Goal: Task Accomplishment & Management: Complete application form

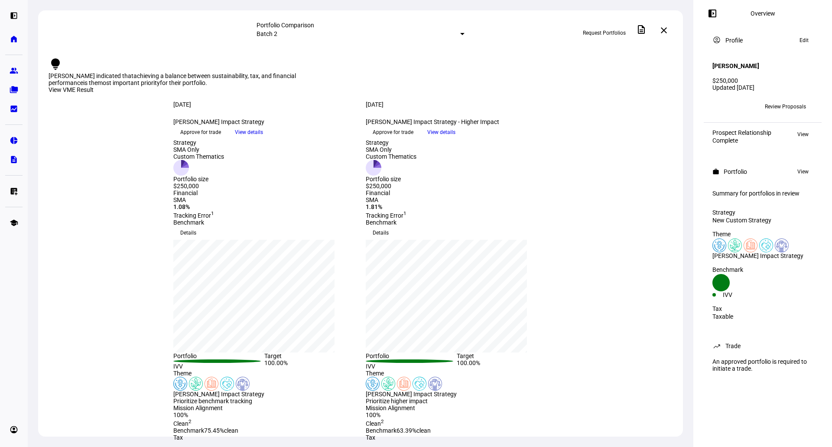
drag, startPoint x: 385, startPoint y: 121, endPoint x: 546, endPoint y: 141, distance: 162.4
click at [546, 139] on div "[DATE] more_vert [PERSON_NAME] Impact Strategy keyboard_arrow_down Approve for …" at bounding box center [360, 120] width 416 height 38
click at [413, 139] on span "Approve for trade" at bounding box center [392, 132] width 41 height 14
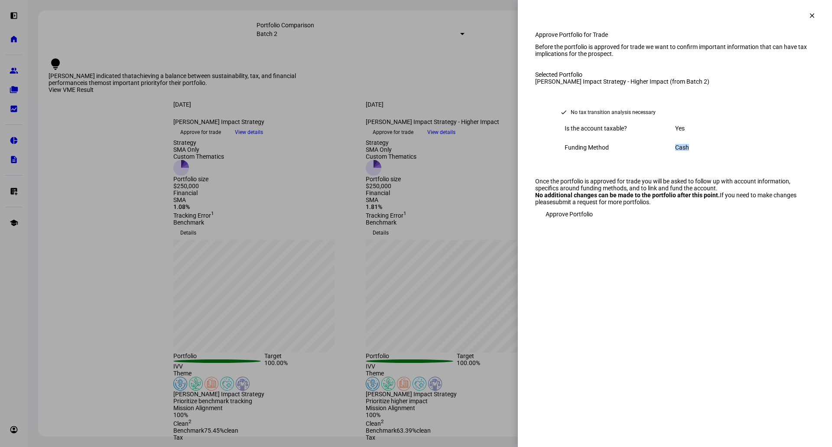
drag, startPoint x: 672, startPoint y: 195, endPoint x: 722, endPoint y: 198, distance: 49.4
click at [722, 157] on div "Funding Method Cash" at bounding box center [675, 147] width 238 height 19
click at [722, 151] on div "Cash" at bounding box center [730, 147] width 110 height 7
drag, startPoint x: 722, startPoint y: 198, endPoint x: 637, endPoint y: 184, distance: 85.5
click at [637, 157] on div "Is the account taxable? Yes Funding Method Cash" at bounding box center [675, 138] width 238 height 38
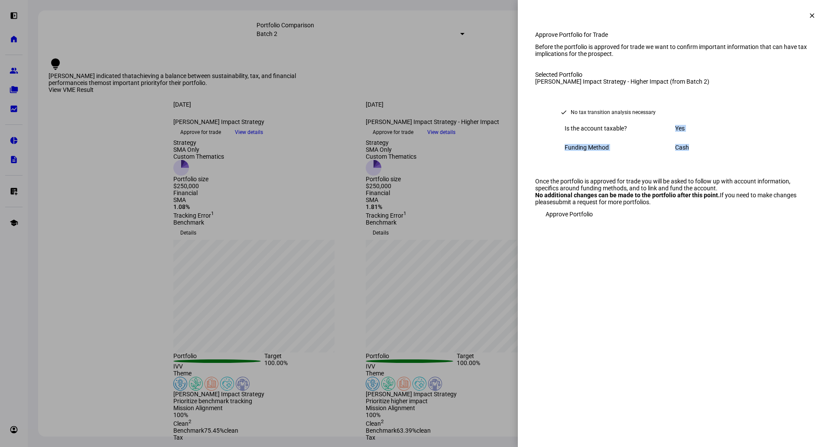
click at [693, 157] on div "Funding Method Cash" at bounding box center [675, 147] width 238 height 19
click at [693, 151] on div "Cash" at bounding box center [730, 147] width 110 height 7
drag, startPoint x: 692, startPoint y: 198, endPoint x: 671, endPoint y: 195, distance: 21.4
click at [671, 157] on div "Funding Method Cash" at bounding box center [675, 147] width 238 height 19
click at [677, 157] on div "Funding Method Cash" at bounding box center [675, 147] width 238 height 19
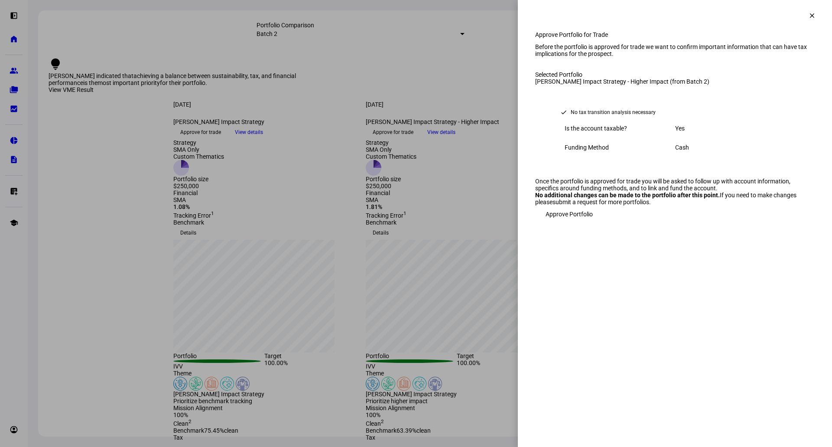
drag, startPoint x: 581, startPoint y: 309, endPoint x: 659, endPoint y: 327, distance: 79.4
click at [659, 240] on div "Approve Portfolio for Trade Before the portfolio is approved for trade we want …" at bounding box center [675, 135] width 314 height 209
click at [580, 223] on span "Approve Portfolio" at bounding box center [568, 213] width 47 height 17
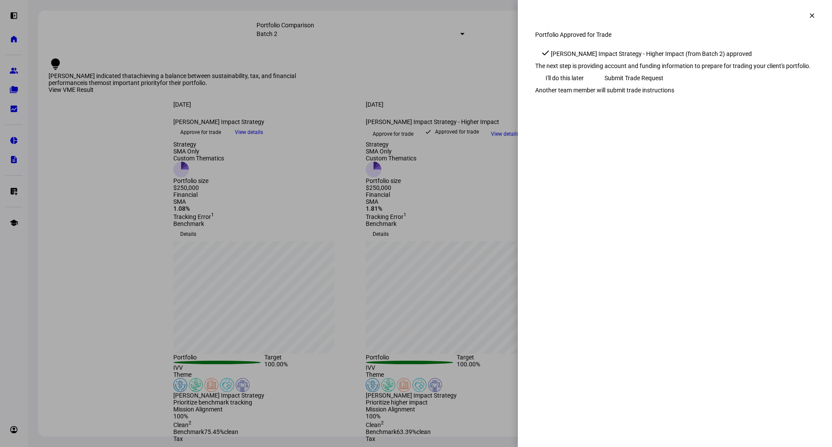
click at [663, 87] on span "Submit Trade Request" at bounding box center [633, 77] width 59 height 17
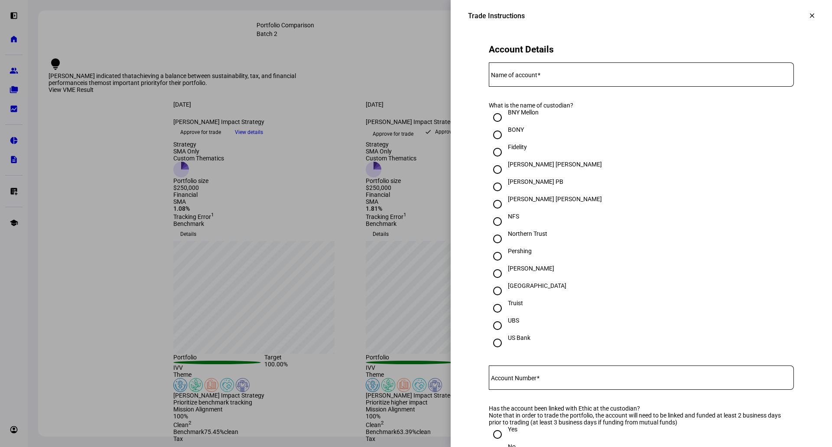
scroll to position [173, 0]
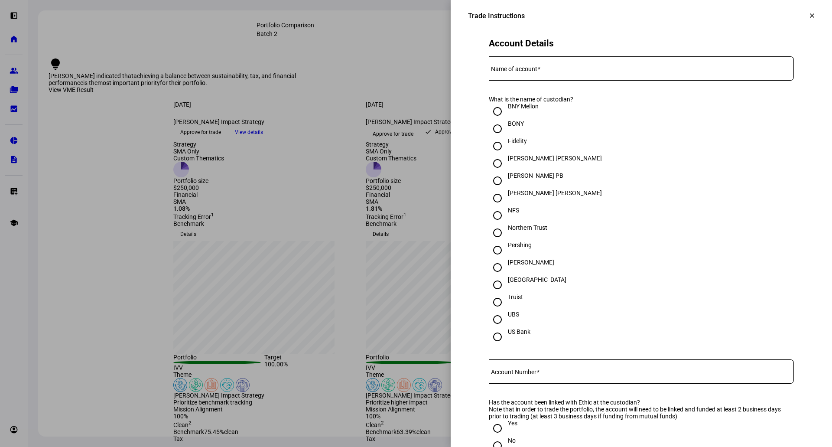
click at [560, 70] on input "Name of account" at bounding box center [641, 66] width 305 height 7
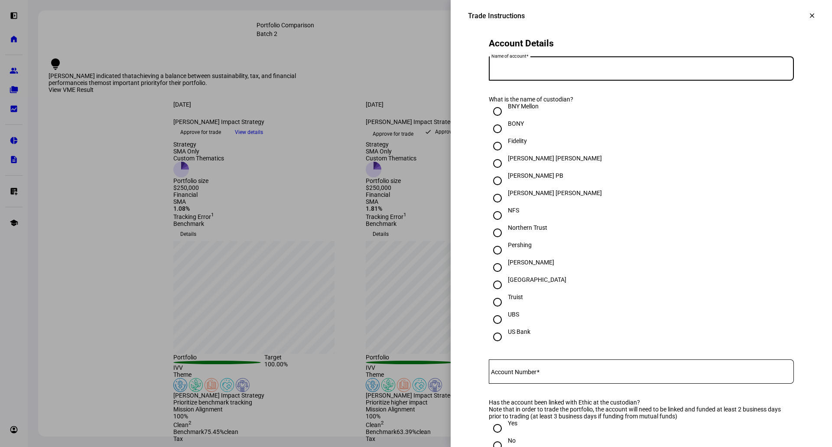
scroll to position [217, 0]
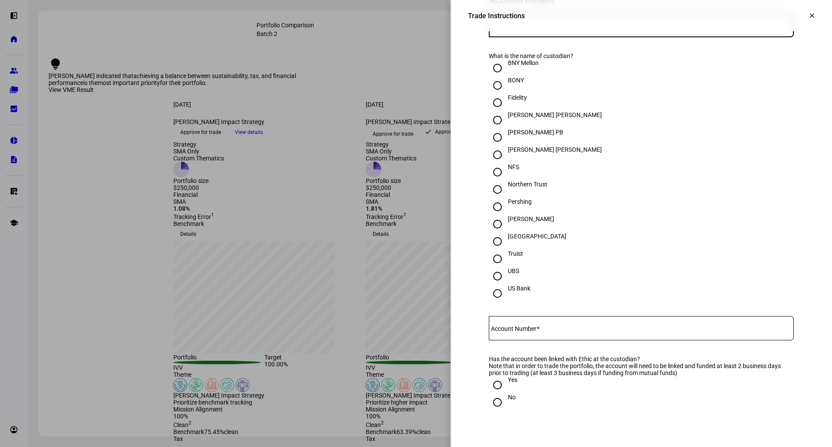
click at [492, 233] on input "[PERSON_NAME]" at bounding box center [497, 223] width 17 height 17
radio input "true"
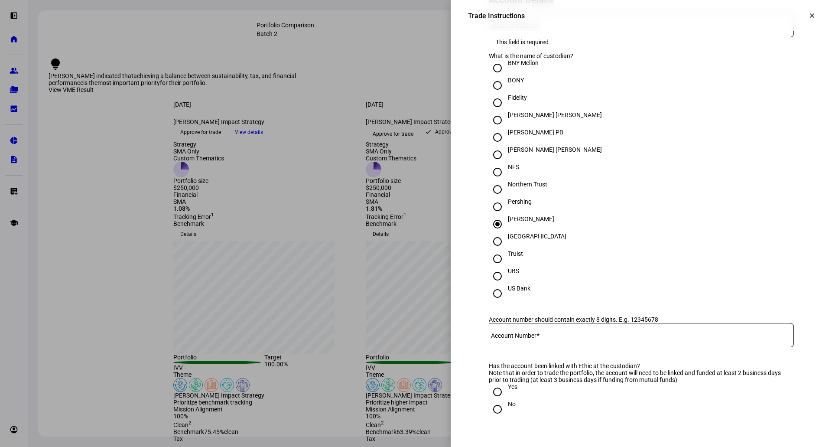
click at [541, 337] on input "Account Number" at bounding box center [641, 333] width 305 height 7
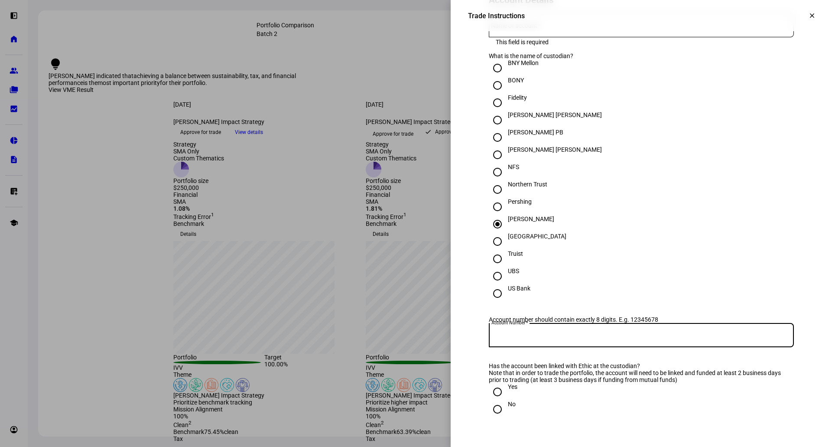
paste input "4635-2601"
click at [505, 337] on input "4635-2601" at bounding box center [641, 333] width 305 height 7
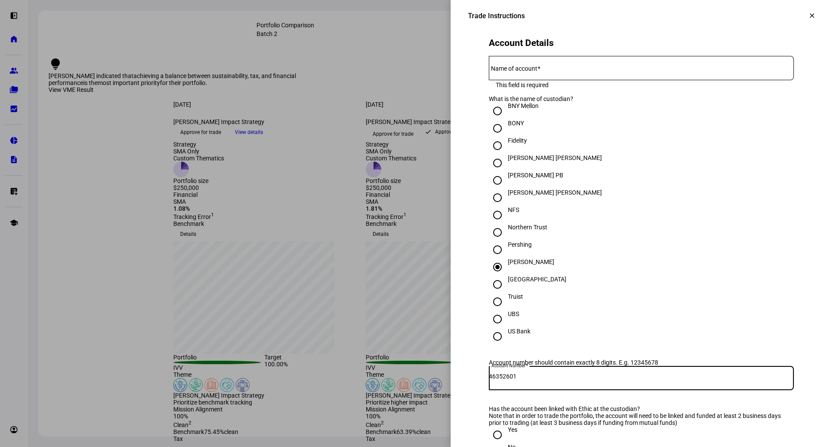
scroll to position [173, 0]
type input "46352601"
click at [557, 81] on div at bounding box center [641, 68] width 305 height 24
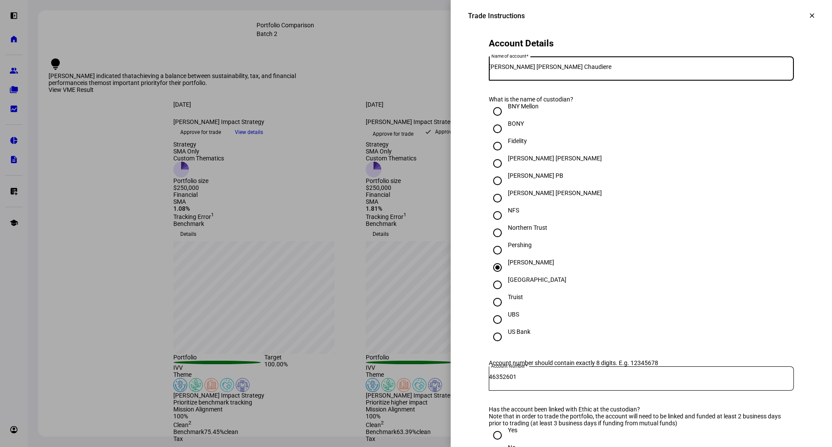
type input "[PERSON_NAME] [PERSON_NAME] Chaudiere"
click at [642, 49] on h2 "Account Details" at bounding box center [641, 43] width 305 height 10
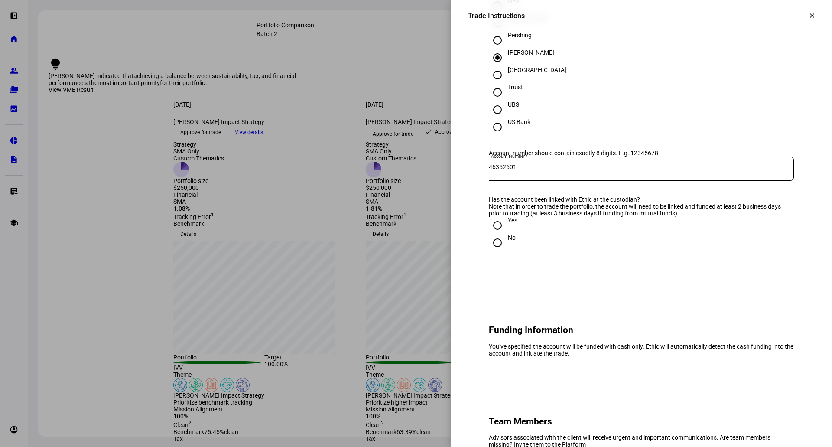
scroll to position [390, 0]
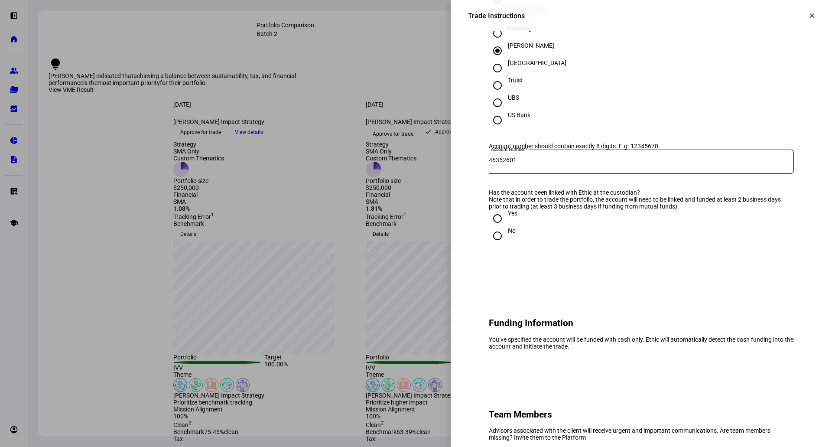
click at [492, 227] on input "Yes" at bounding box center [497, 218] width 17 height 17
radio input "true"
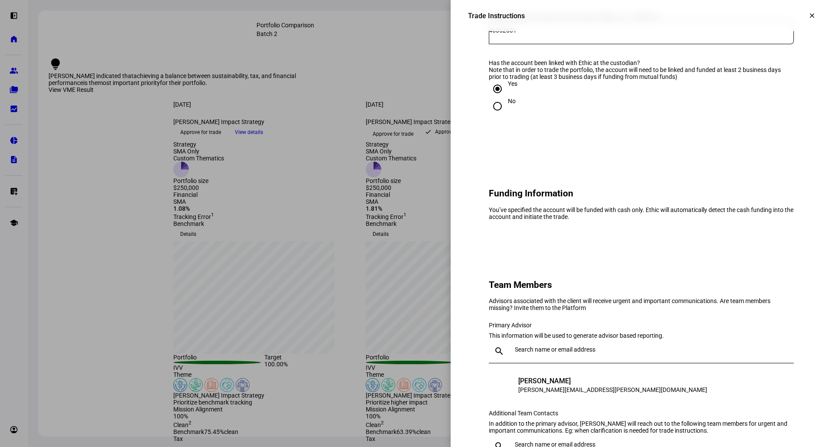
scroll to position [520, 0]
drag, startPoint x: 616, startPoint y: 244, endPoint x: 734, endPoint y: 253, distance: 117.7
click at [734, 220] on div "You’ve specified the account will be funded with cash only. Ethic will automati…" at bounding box center [641, 213] width 305 height 14
drag, startPoint x: 482, startPoint y: 238, endPoint x: 654, endPoint y: 267, distance: 174.4
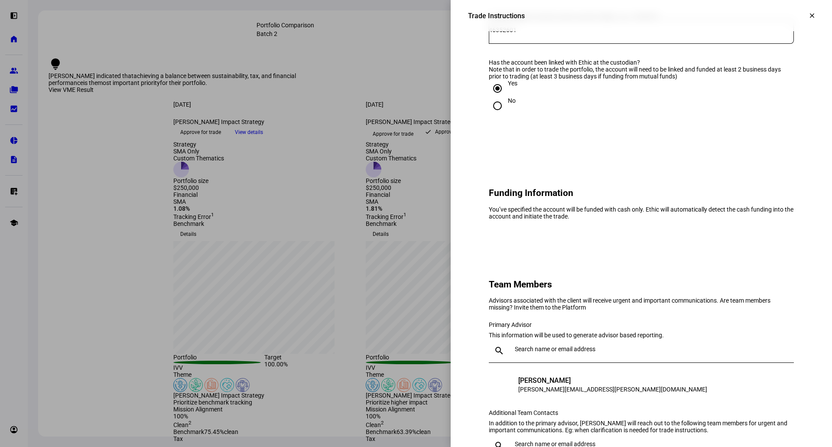
click at [654, 240] on eth-form-card "Funding Information You’ve specified the account will be funded with cash only.…" at bounding box center [641, 199] width 346 height 81
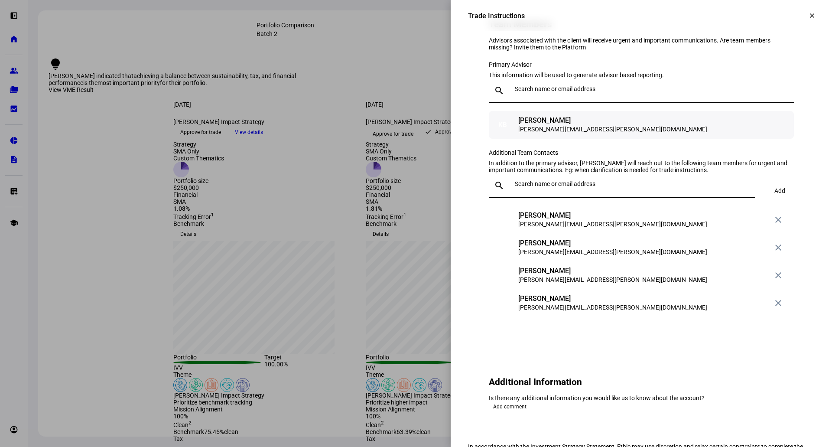
scroll to position [823, 0]
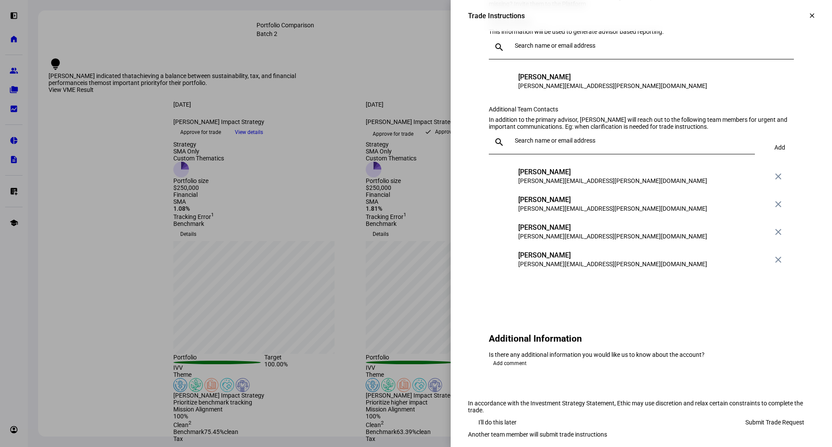
click at [589, 144] on input "text" at bounding box center [633, 140] width 236 height 7
type input "dom"
click at [577, 239] on div "[PERSON_NAME][EMAIL_ADDRESS][DOMAIN_NAME]" at bounding box center [585, 241] width 142 height 9
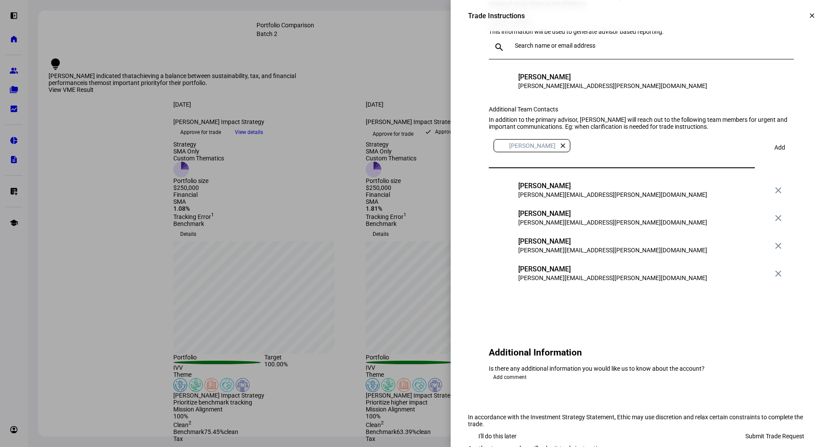
click at [777, 151] on span "Add" at bounding box center [779, 147] width 11 height 7
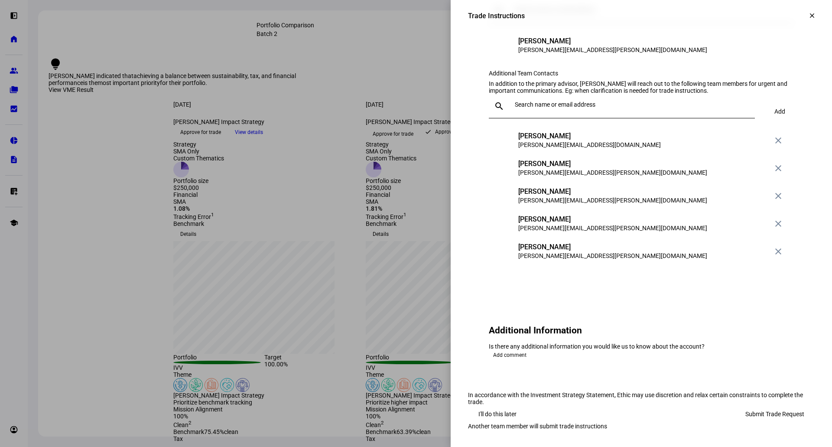
scroll to position [972, 0]
click at [760, 405] on span "Submit Trade Request" at bounding box center [774, 413] width 59 height 17
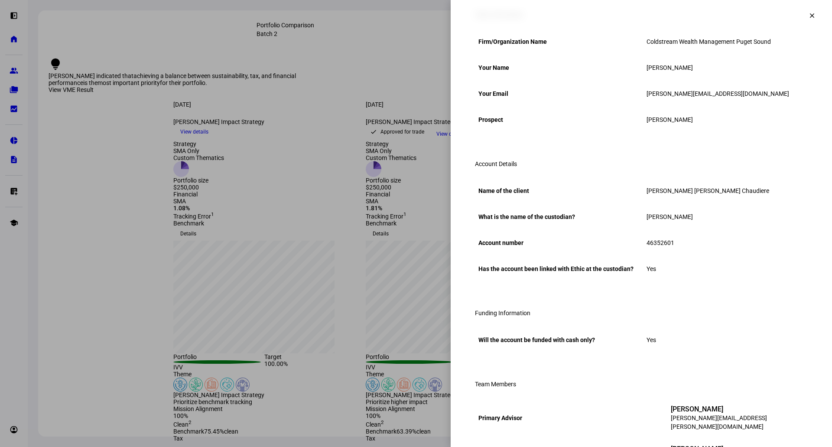
scroll to position [0, 0]
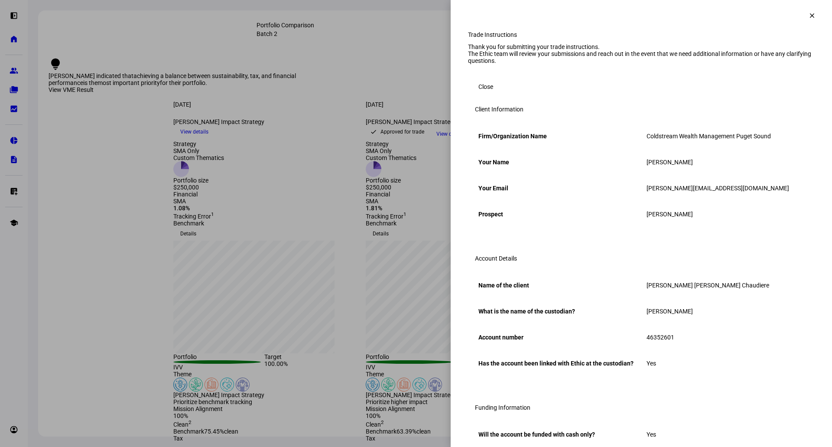
click at [478, 95] on span "Close" at bounding box center [485, 86] width 15 height 17
